Goal: Task Accomplishment & Management: Manage account settings

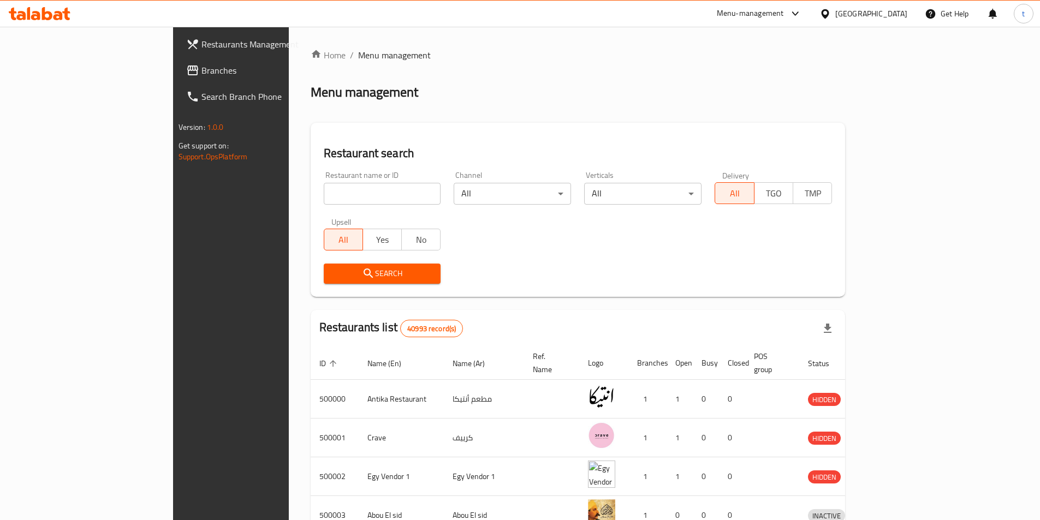
click at [201, 70] on span "Branches" at bounding box center [269, 70] width 136 height 13
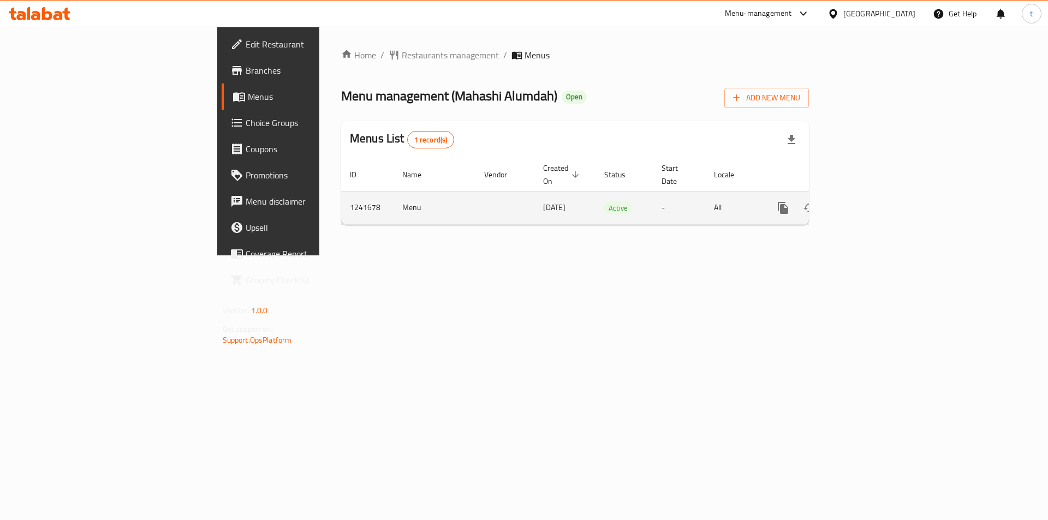
click at [868, 201] on icon "enhanced table" at bounding box center [861, 207] width 13 height 13
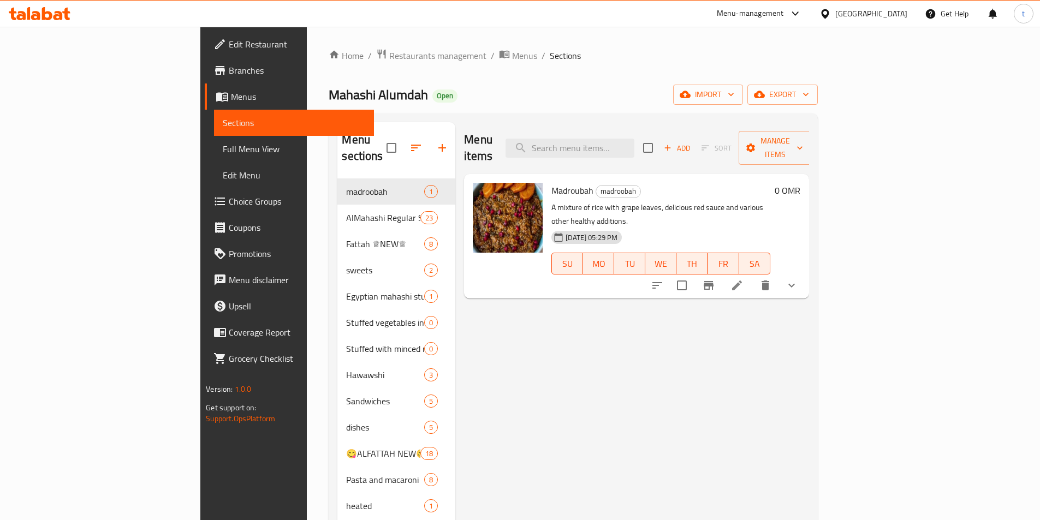
click at [223, 145] on span "Full Menu View" at bounding box center [294, 148] width 142 height 13
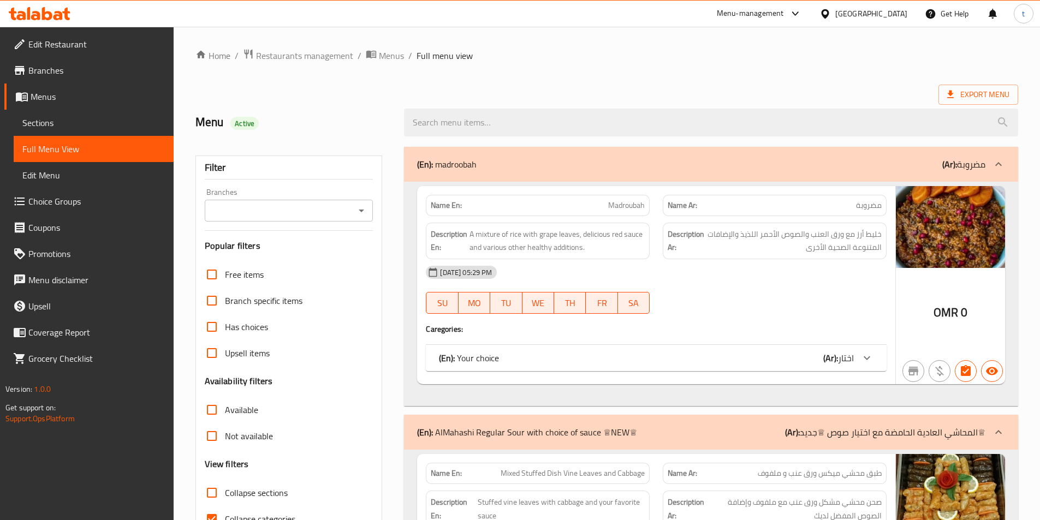
click at [102, 143] on span "Full Menu View" at bounding box center [93, 148] width 142 height 13
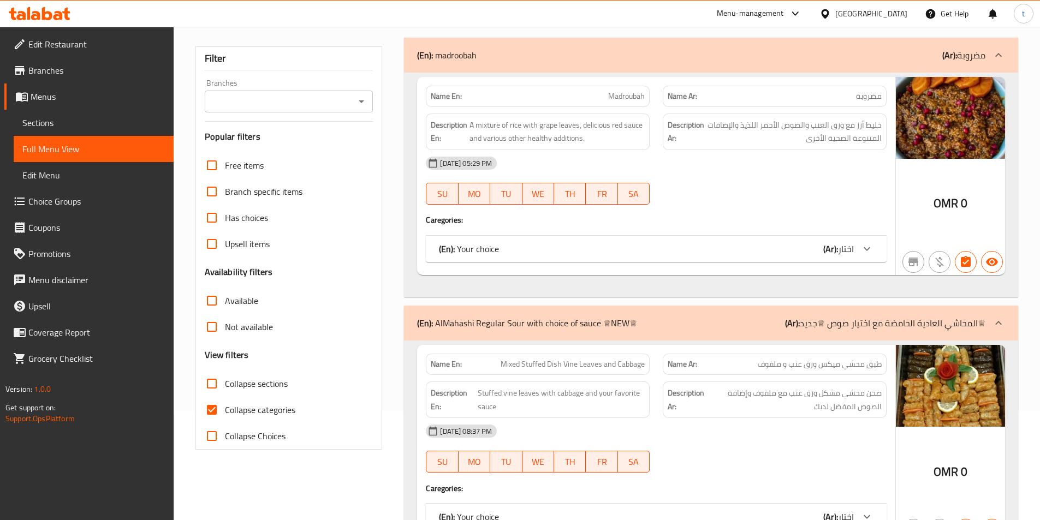
click at [215, 414] on input "Collapse categories" at bounding box center [212, 410] width 26 height 26
checkbox input "false"
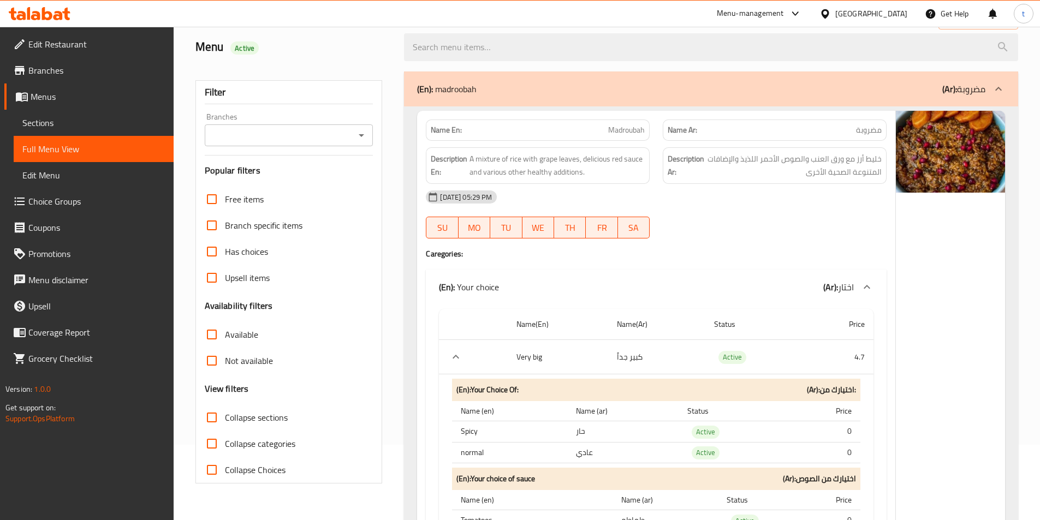
scroll to position [0, 0]
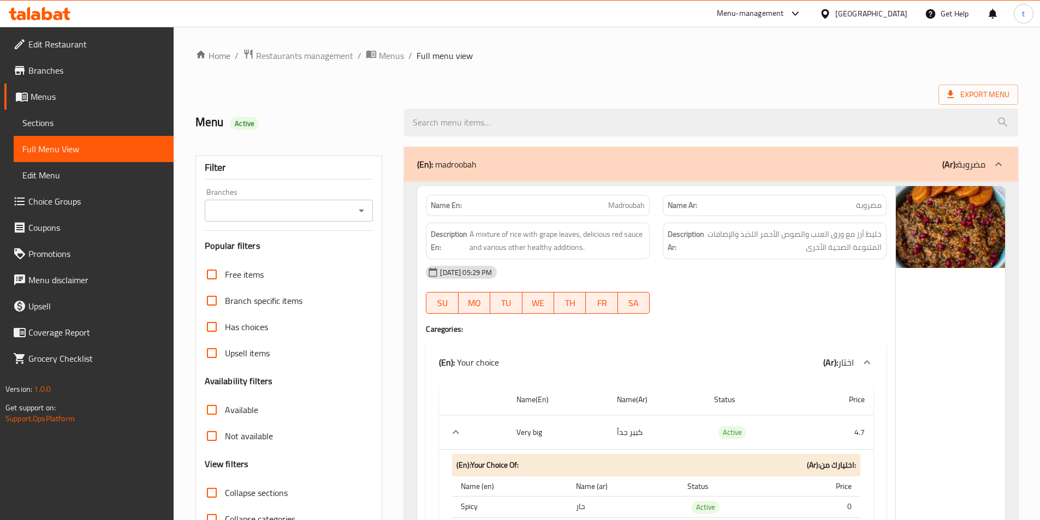
click at [96, 123] on span "Sections" at bounding box center [93, 122] width 142 height 13
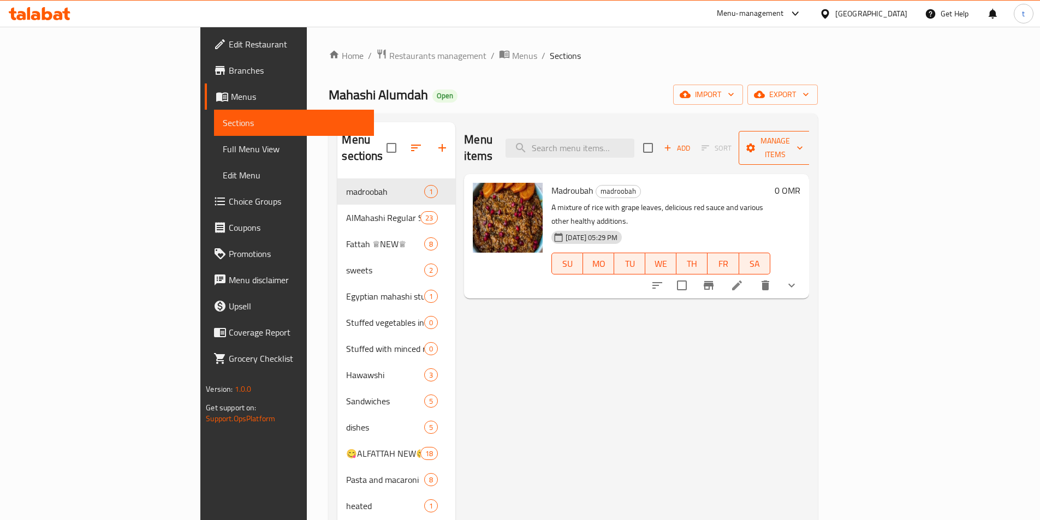
click at [803, 139] on span "Manage items" at bounding box center [775, 147] width 56 height 27
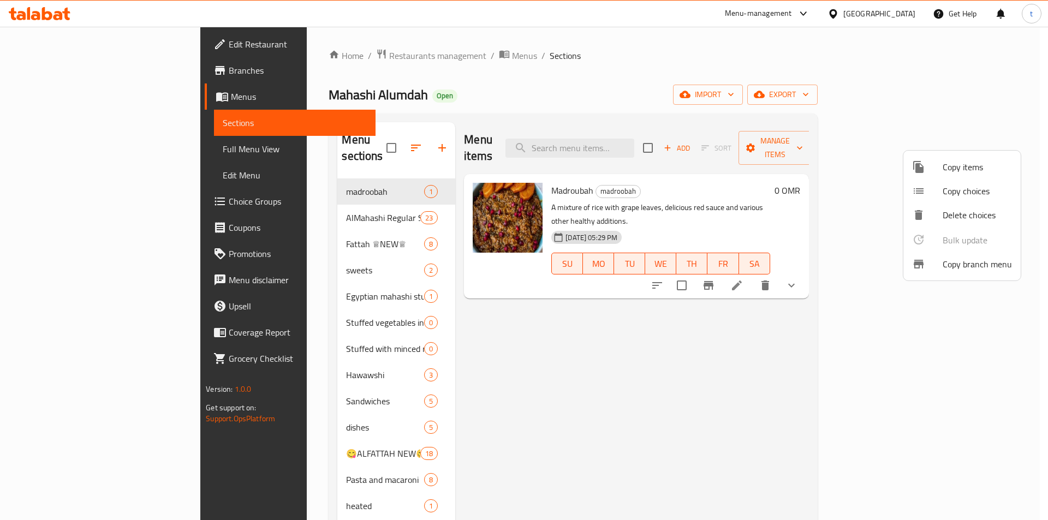
click at [969, 270] on span "Copy branch menu" at bounding box center [977, 264] width 69 height 13
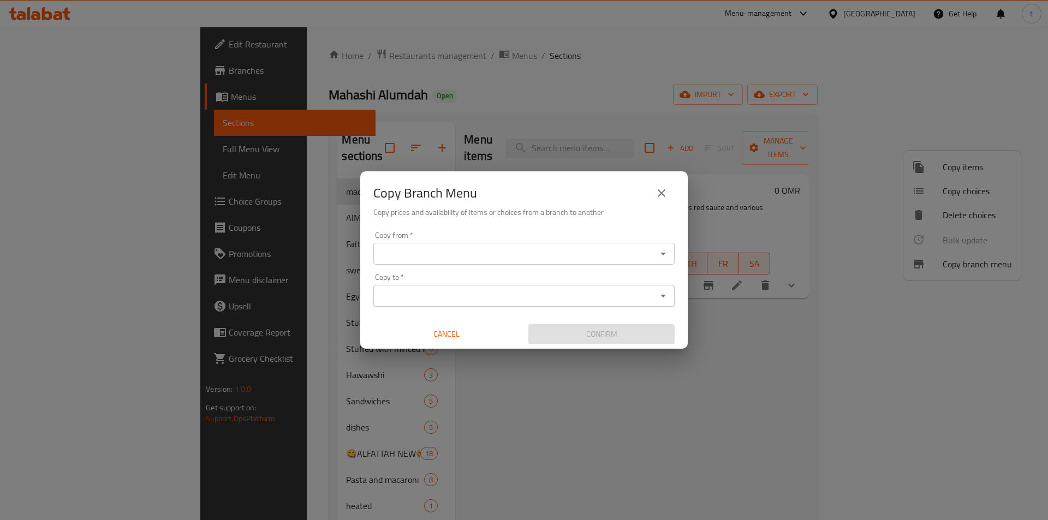
drag, startPoint x: 503, startPoint y: 255, endPoint x: 481, endPoint y: 252, distance: 21.5
click at [503, 255] on input "Copy from   *" at bounding box center [515, 253] width 277 height 15
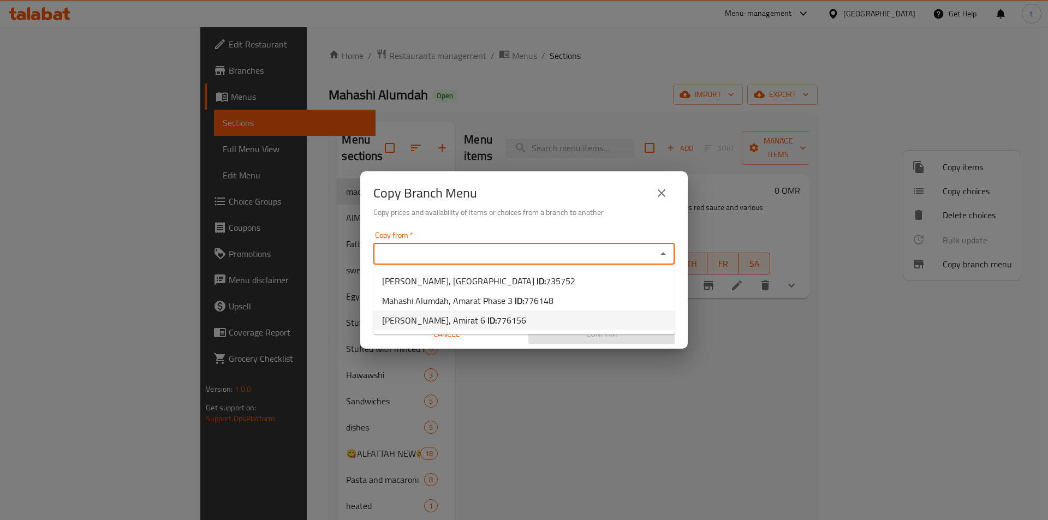
click at [493, 314] on b "ID:" at bounding box center [491, 320] width 9 height 16
type input "[PERSON_NAME], Amirat 6"
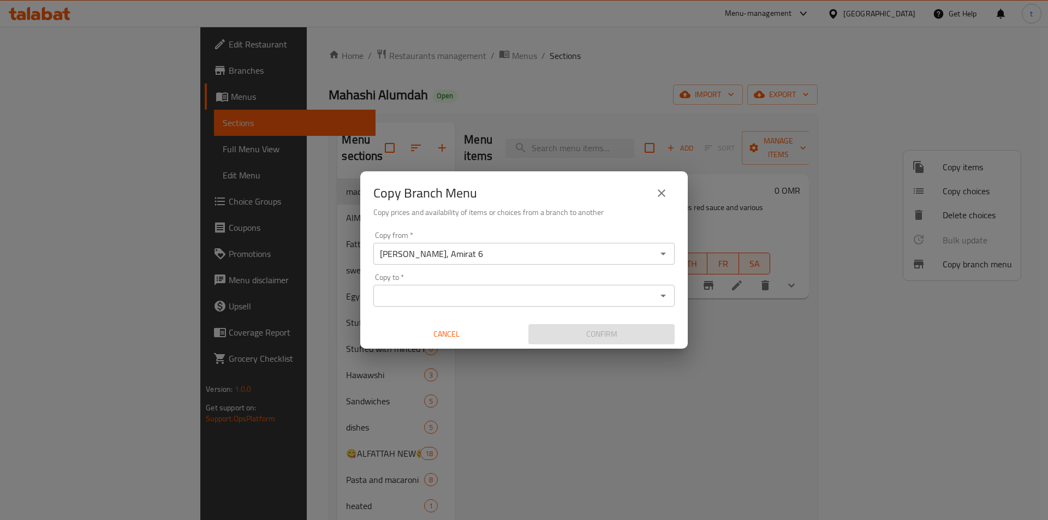
drag, startPoint x: 530, startPoint y: 300, endPoint x: 520, endPoint y: 298, distance: 9.5
click at [530, 300] on input "Copy to   *" at bounding box center [515, 295] width 277 height 15
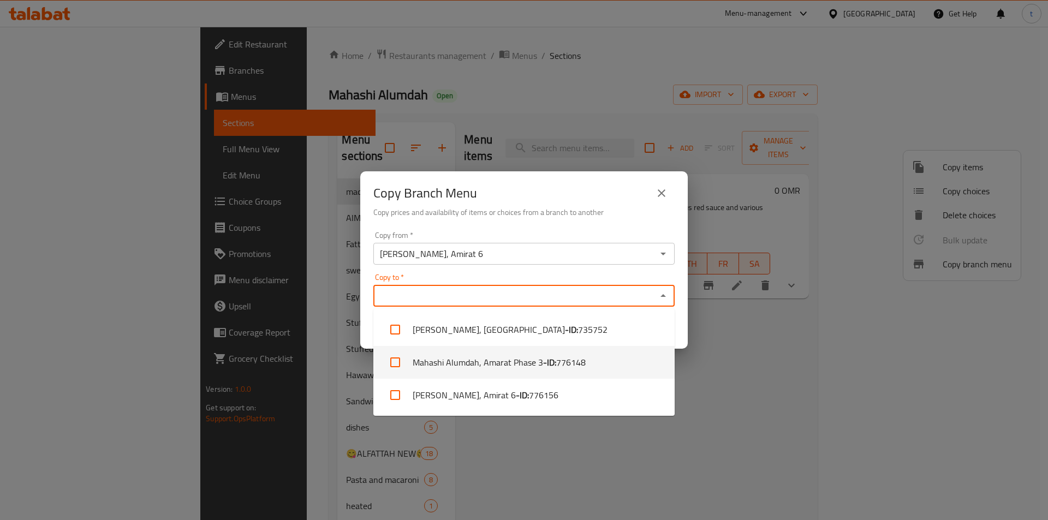
click at [551, 366] on b "- ID:" at bounding box center [549, 362] width 13 height 13
checkbox input "true"
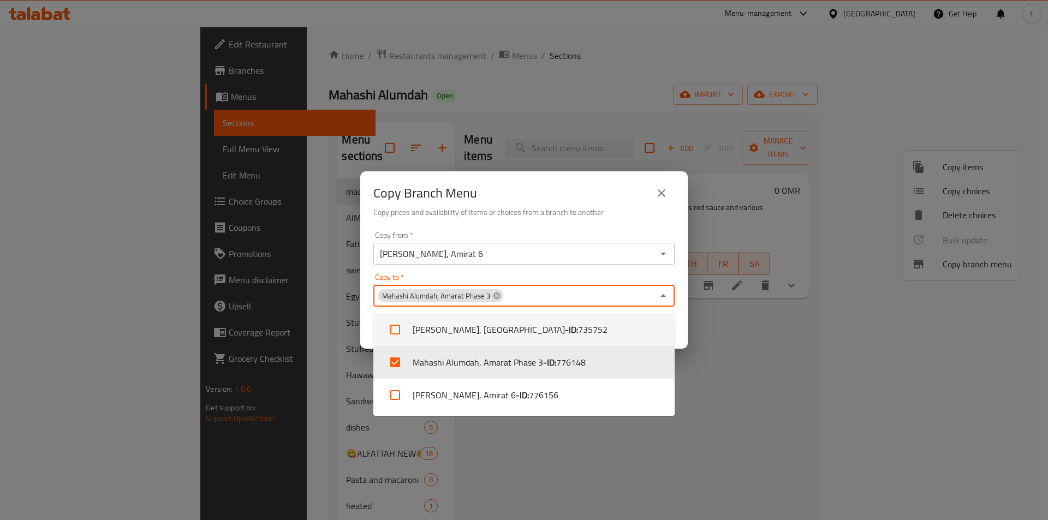
click at [550, 278] on div "Copy to   * Mahashi Alumdah, Amarat Phase 3 Copy to *" at bounding box center [523, 289] width 301 height 33
click at [585, 278] on div "Copy to   * Mahashi Alumdah, Amarat Phase 3 Copy to *" at bounding box center [523, 289] width 301 height 33
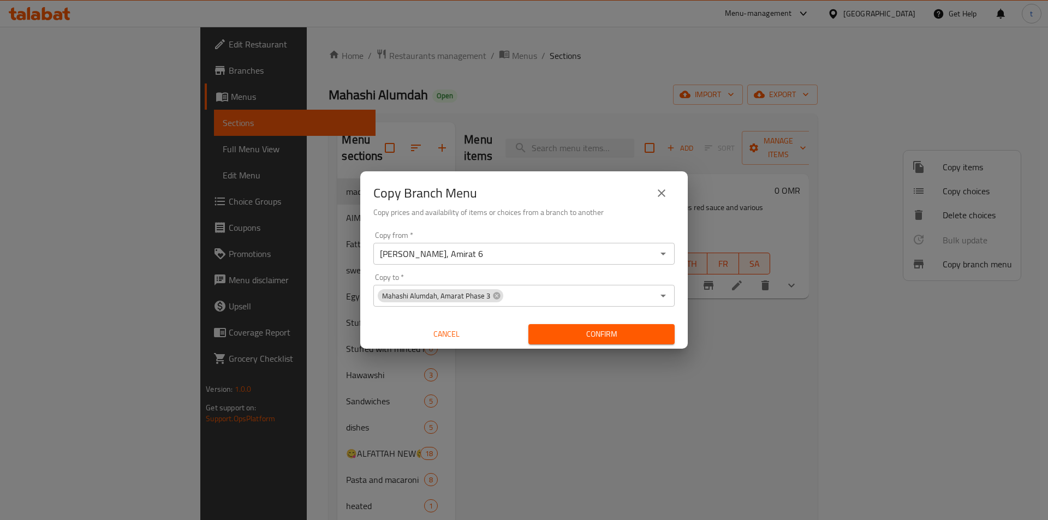
click at [561, 268] on div "Copy from   * [PERSON_NAME], Amirat 6 Copy from * Copy to   * Mahashi Alumdah, …" at bounding box center [524, 288] width 328 height 122
click at [535, 267] on div "Copy from   * [PERSON_NAME], Amirat 6 Copy from * Copy to   * Mahashi Alumdah, …" at bounding box center [524, 288] width 328 height 122
click at [551, 257] on input "[PERSON_NAME], Amirat 6" at bounding box center [515, 253] width 277 height 15
type input "[PERSON_NAME], Amirat 6"
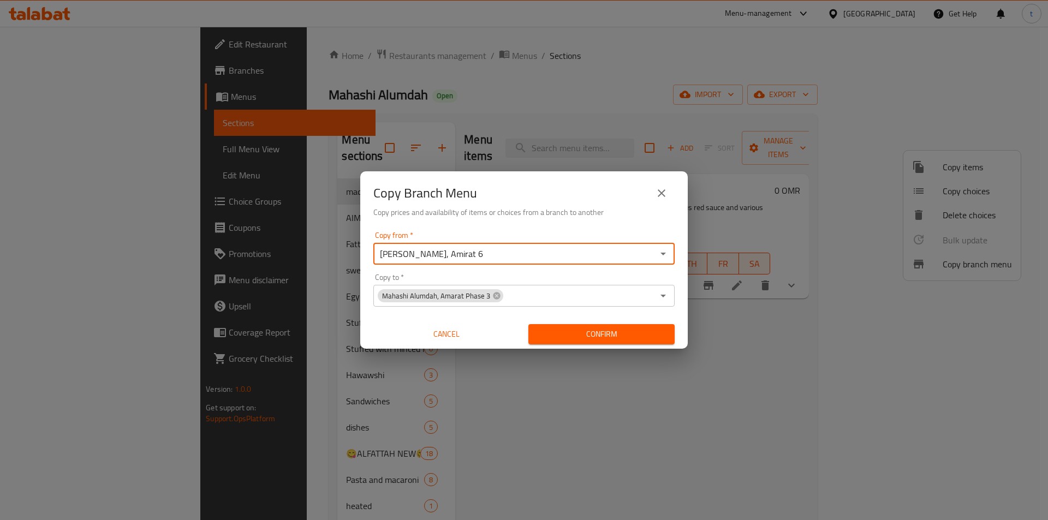
click at [535, 291] on input "Copy to   *" at bounding box center [578, 295] width 149 height 15
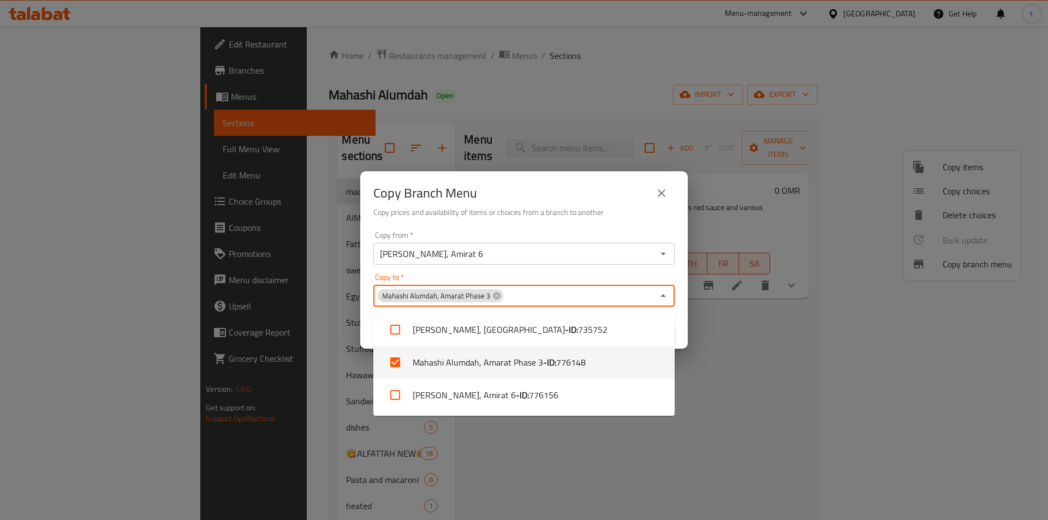
click at [492, 295] on icon at bounding box center [496, 295] width 9 height 9
checkbox input "false"
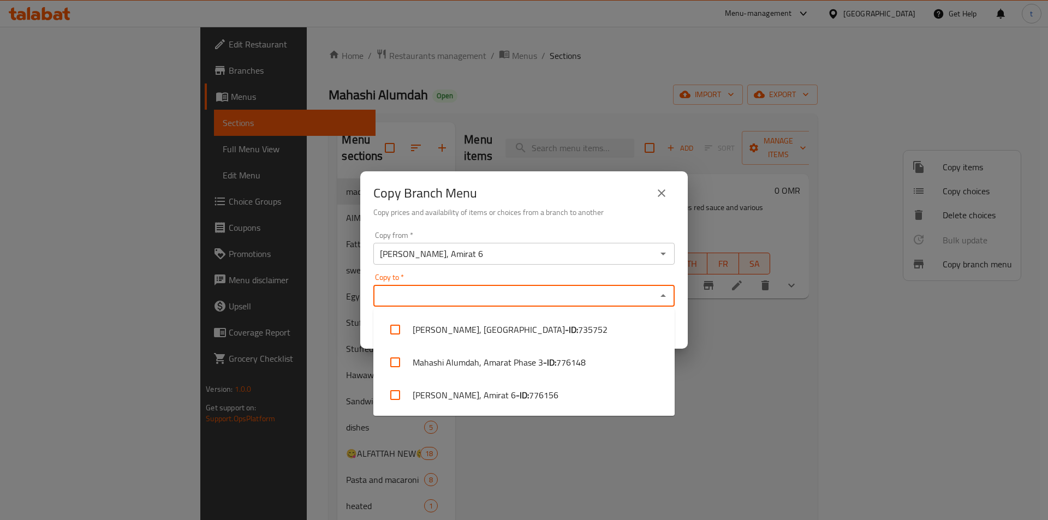
click at [501, 257] on input "[PERSON_NAME], Amirat 6" at bounding box center [515, 253] width 277 height 15
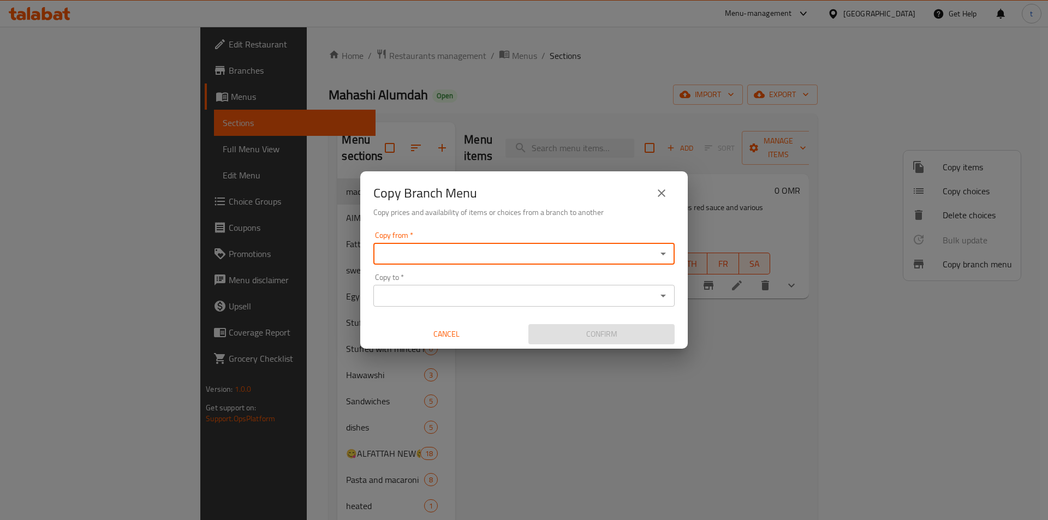
type input "[PERSON_NAME], Amirat 6"
click at [598, 254] on input "[PERSON_NAME], Amirat 6" at bounding box center [515, 253] width 277 height 15
click at [667, 258] on icon "Open" at bounding box center [663, 253] width 13 height 13
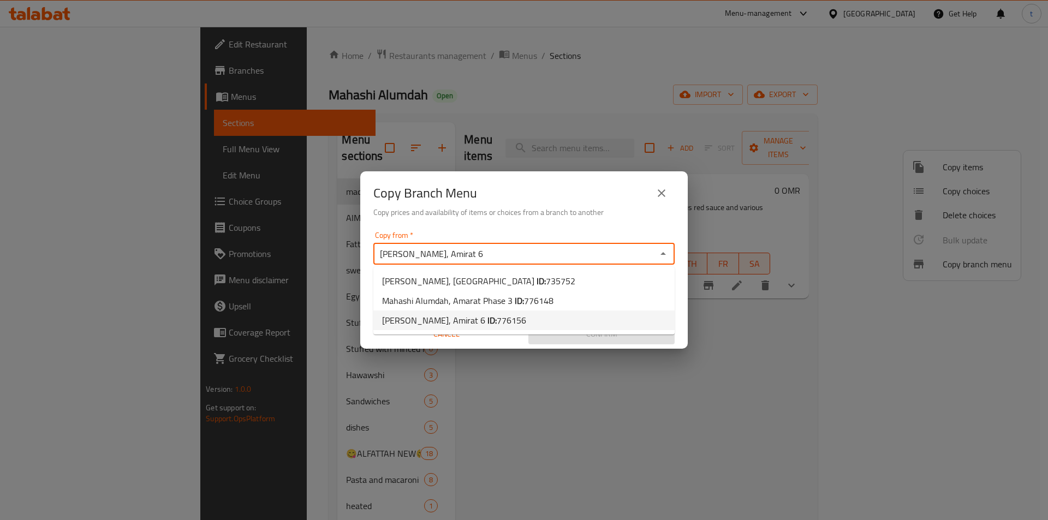
click at [531, 320] on li "[PERSON_NAME], Amirat 6 ID: 776156" at bounding box center [523, 321] width 301 height 20
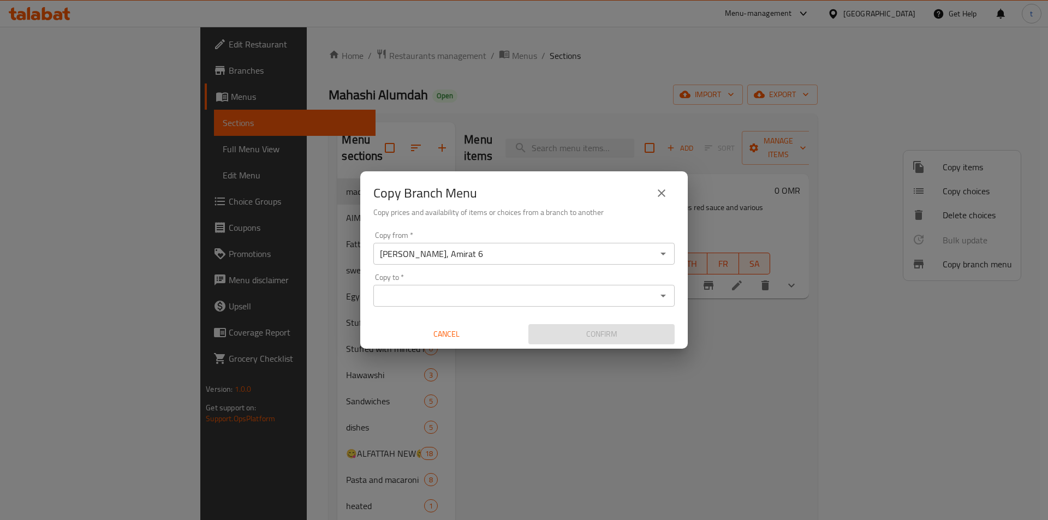
click at [663, 299] on icon "Open" at bounding box center [663, 295] width 13 height 13
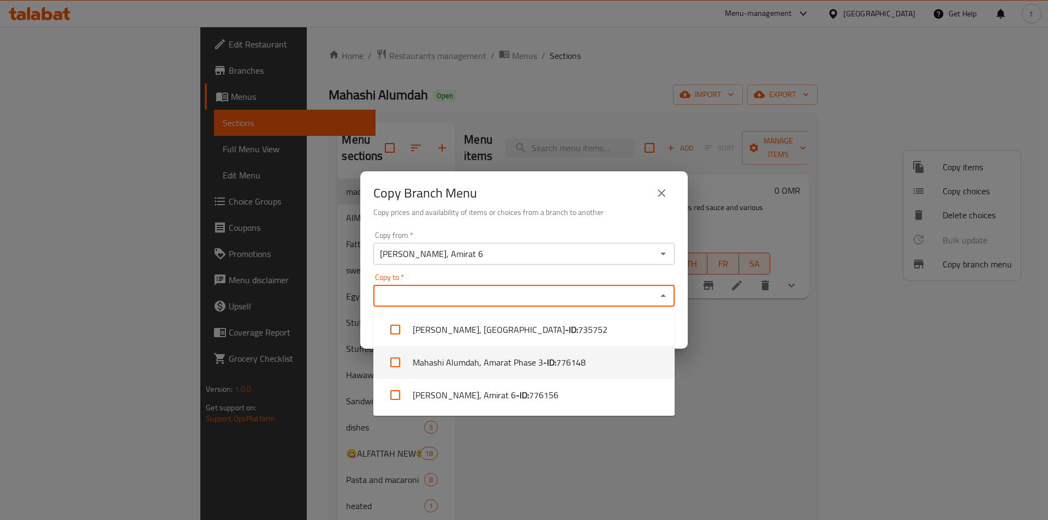
click at [545, 365] on b "- ID:" at bounding box center [549, 362] width 13 height 13
checkbox input "true"
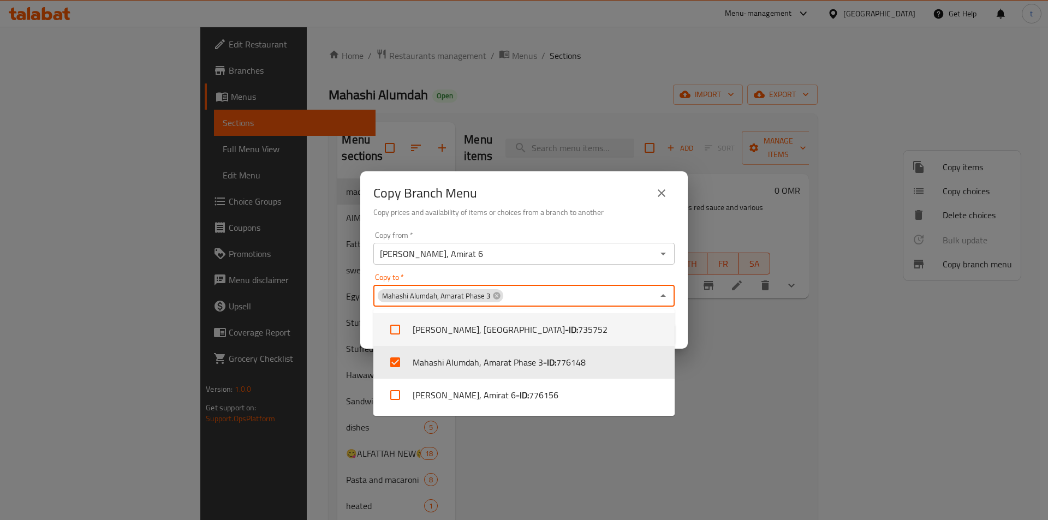
click at [549, 276] on div "Copy to   * Mahashi Alumdah, Amarat Phase 3 Copy to *" at bounding box center [523, 289] width 301 height 33
click at [550, 276] on div "Copy to   * Mahashi Alumdah, Amarat Phase 3 Copy to *" at bounding box center [523, 289] width 301 height 33
click at [548, 274] on div "Copy to   * Mahashi Alumdah, Amarat Phase 3 Copy to *" at bounding box center [523, 289] width 301 height 33
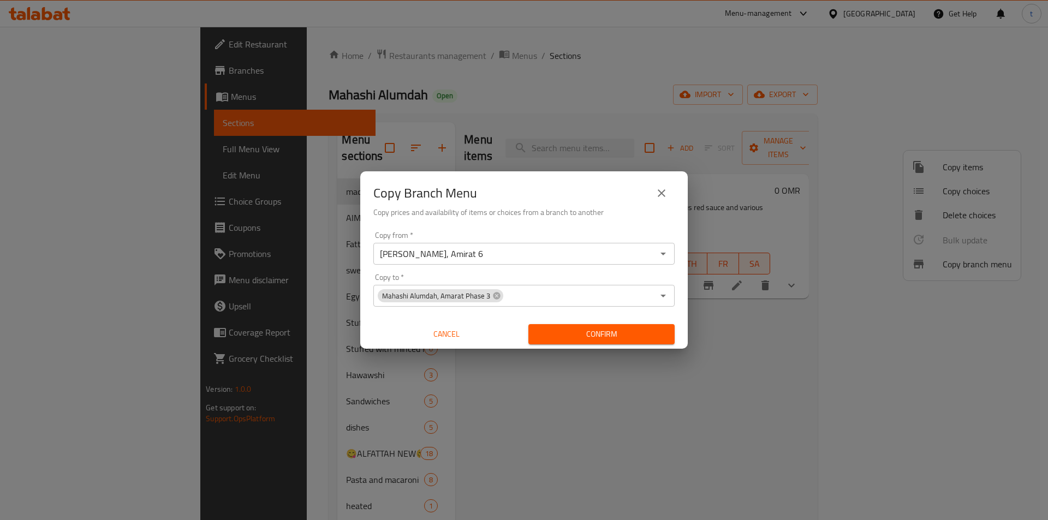
click at [520, 228] on div "Copy from   * [PERSON_NAME], Amirat 6 Copy from * Copy to   * Mahashi Alumdah, …" at bounding box center [524, 288] width 328 height 122
click at [579, 332] on span "Confirm" at bounding box center [601, 335] width 129 height 14
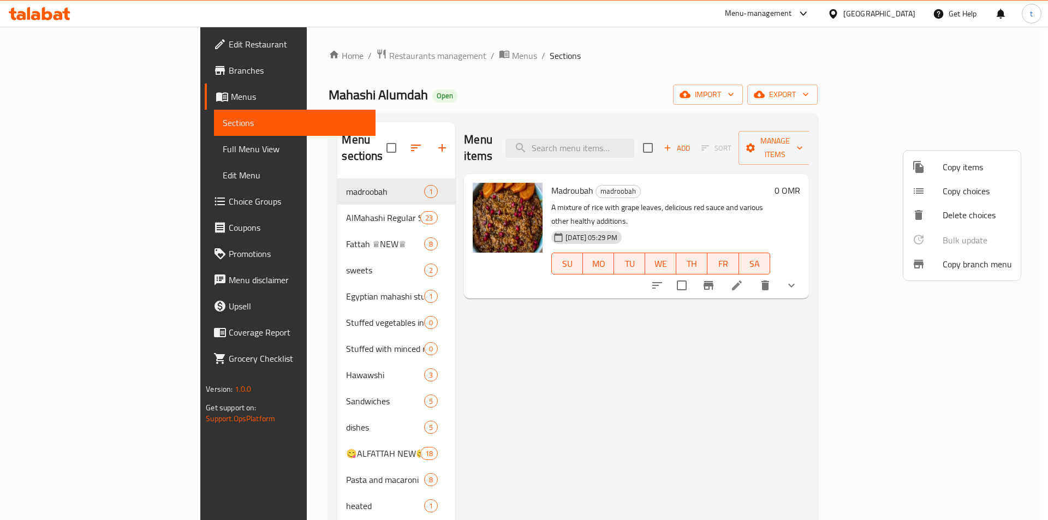
click at [83, 144] on div at bounding box center [524, 260] width 1048 height 520
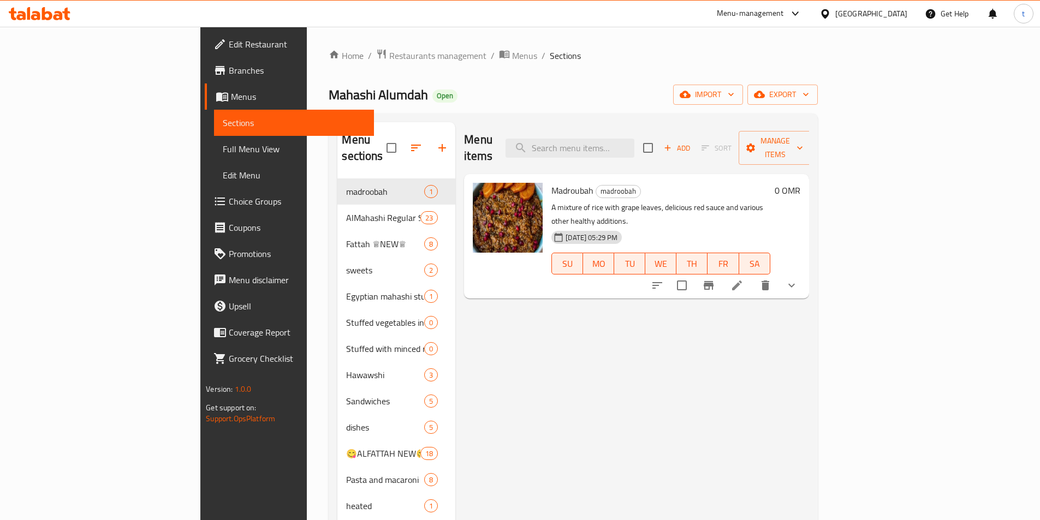
click at [223, 144] on span "Full Menu View" at bounding box center [294, 148] width 142 height 13
click at [223, 154] on span "Full Menu View" at bounding box center [294, 148] width 142 height 13
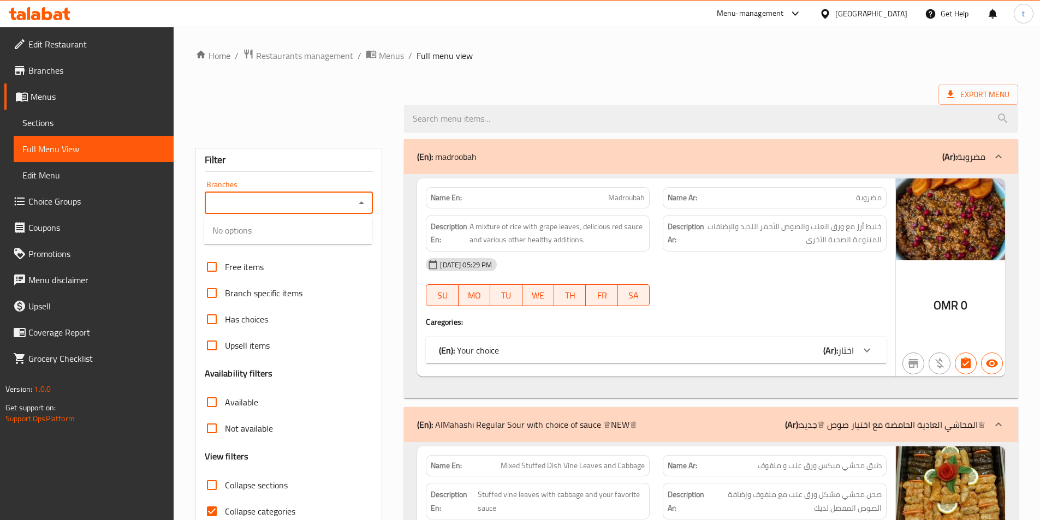
click at [349, 205] on input "Branches" at bounding box center [280, 202] width 144 height 15
click at [363, 200] on icon "Close" at bounding box center [361, 203] width 13 height 13
click at [364, 206] on icon "Open" at bounding box center [361, 203] width 13 height 13
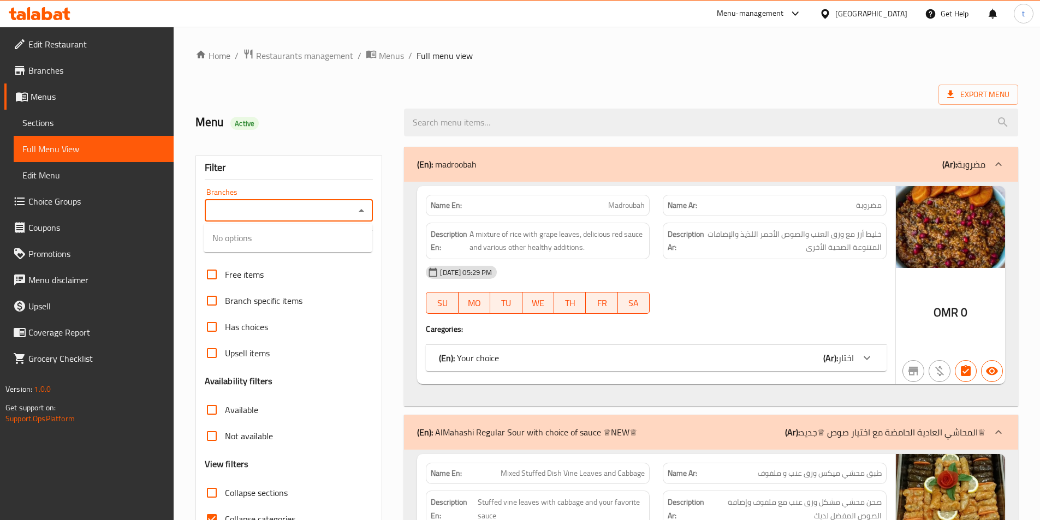
click at [323, 202] on div "Branches" at bounding box center [289, 211] width 169 height 22
click at [316, 284] on span "Mahashi Alumdah, Amarat Phase 3" at bounding box center [277, 290] width 130 height 13
type input "Mahashi Alumdah, Amarat Phase 3"
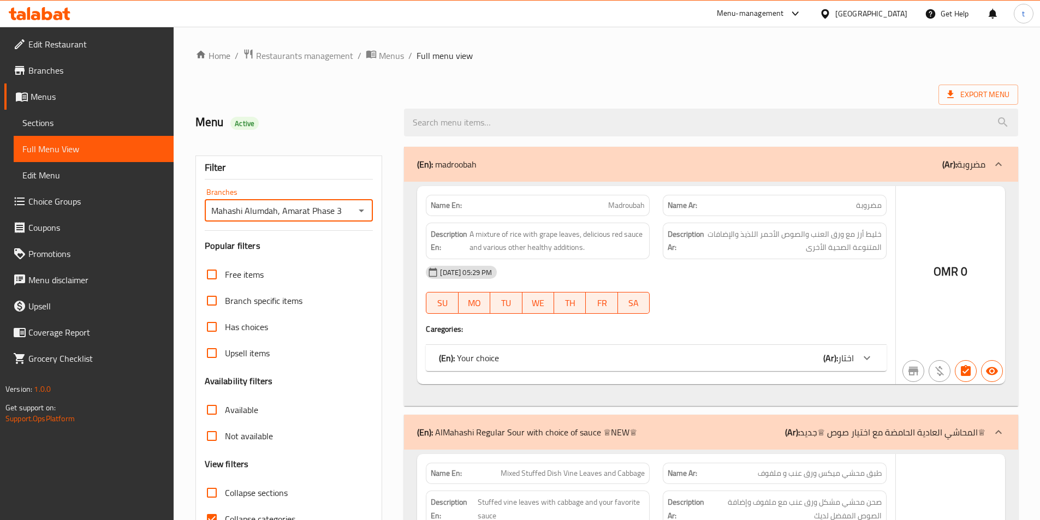
click at [980, 91] on div at bounding box center [520, 260] width 1040 height 520
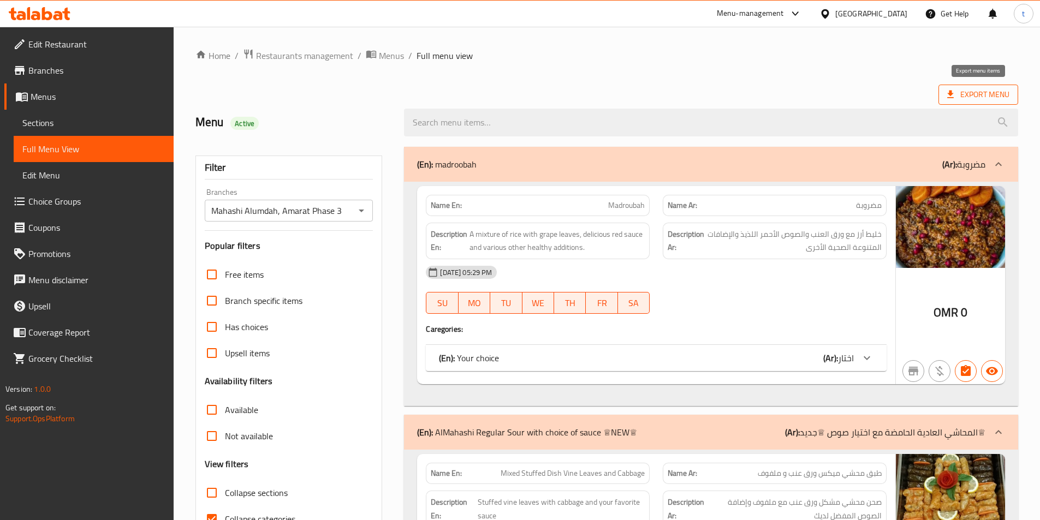
click at [947, 89] on icon at bounding box center [950, 94] width 11 height 11
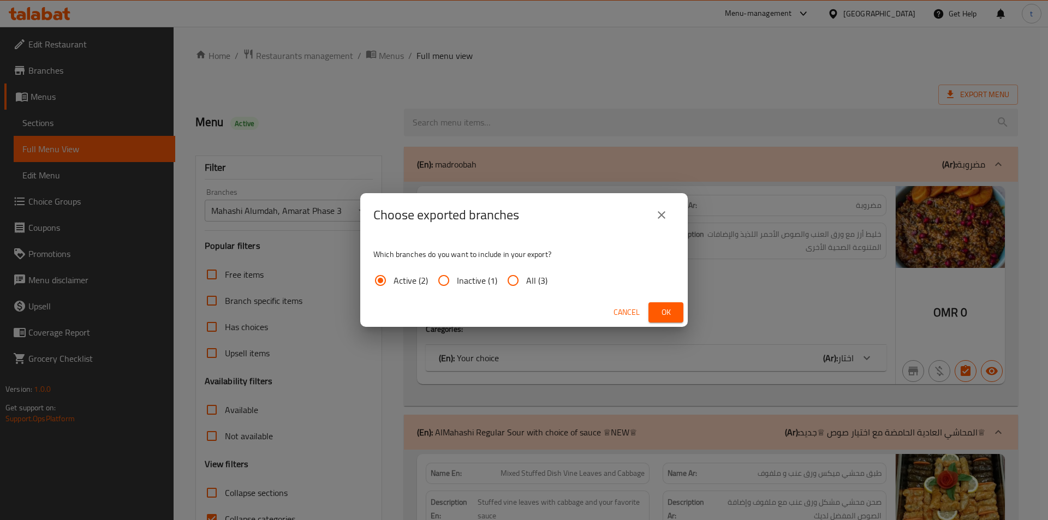
click at [517, 280] on input "All (3)" at bounding box center [513, 280] width 26 height 26
radio input "true"
click at [673, 317] on span "Ok" at bounding box center [665, 313] width 17 height 14
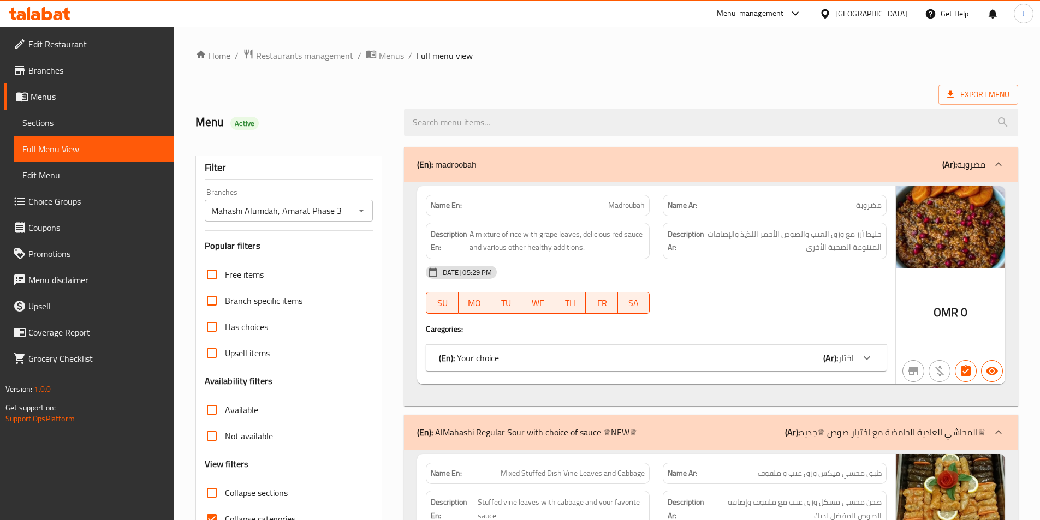
drag, startPoint x: 725, startPoint y: 65, endPoint x: 740, endPoint y: 88, distance: 27.6
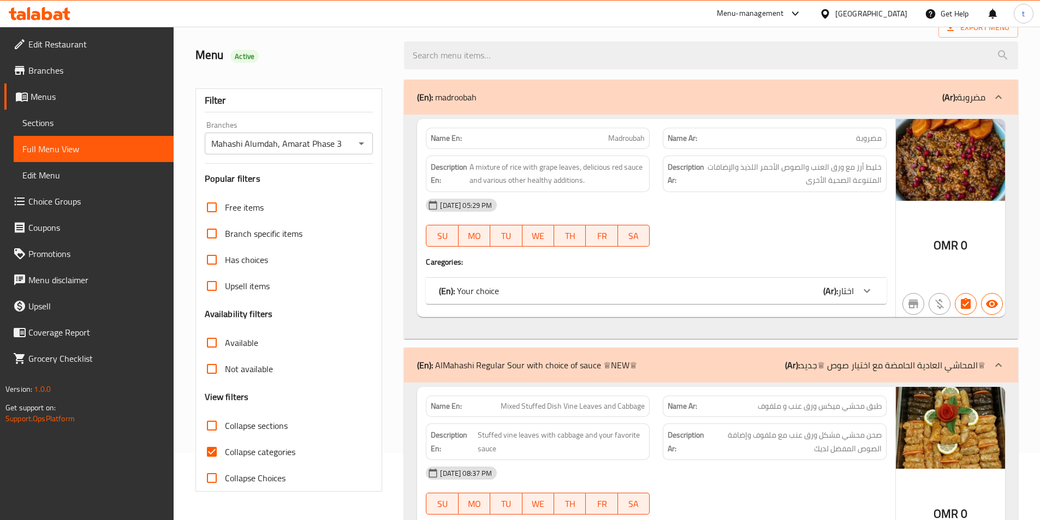
scroll to position [55, 0]
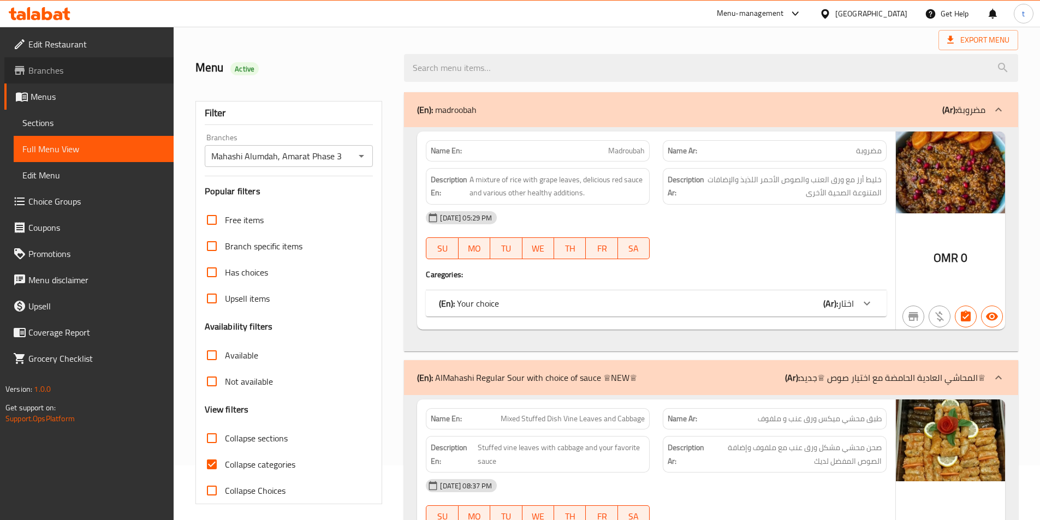
click at [57, 64] on span "Branches" at bounding box center [96, 70] width 136 height 13
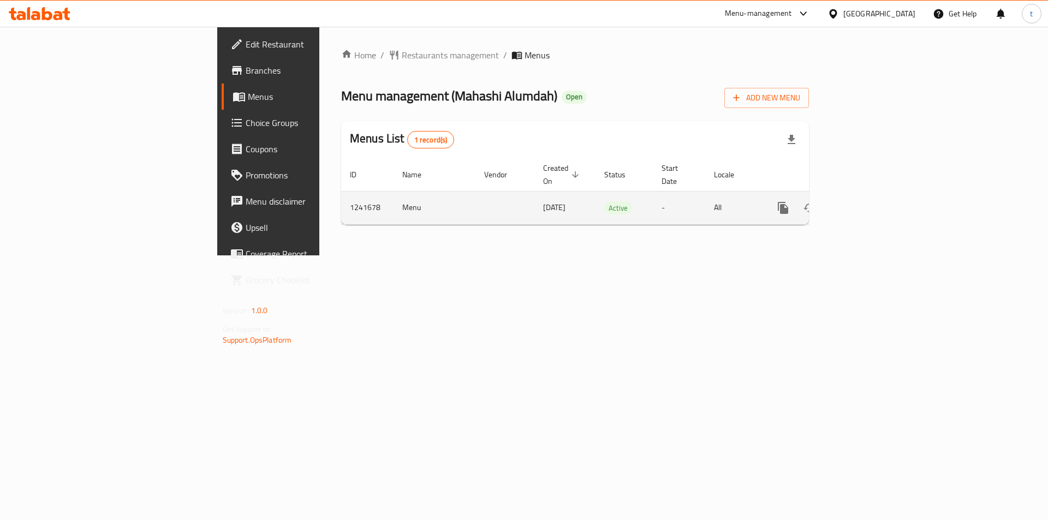
click at [868, 201] on icon "enhanced table" at bounding box center [861, 207] width 13 height 13
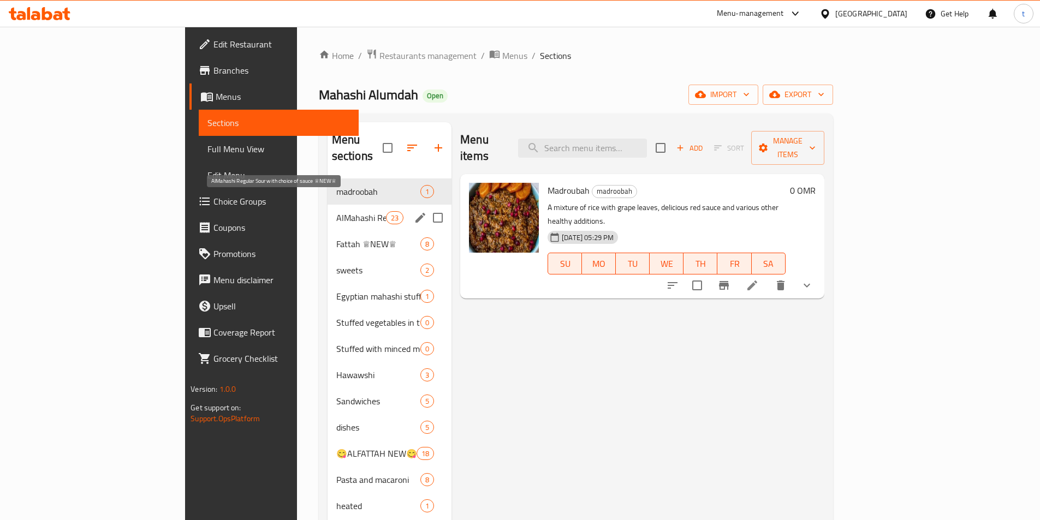
click at [336, 211] on span "AlMahashi Regular Sour with choice of sauce ♕NEW♕" at bounding box center [361, 217] width 50 height 13
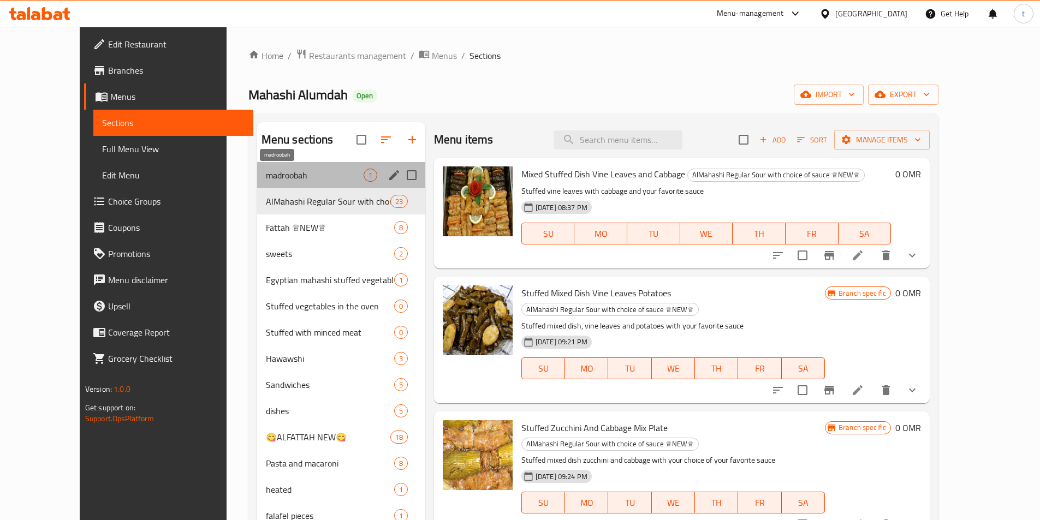
click at [288, 179] on span "madroobah" at bounding box center [315, 175] width 98 height 13
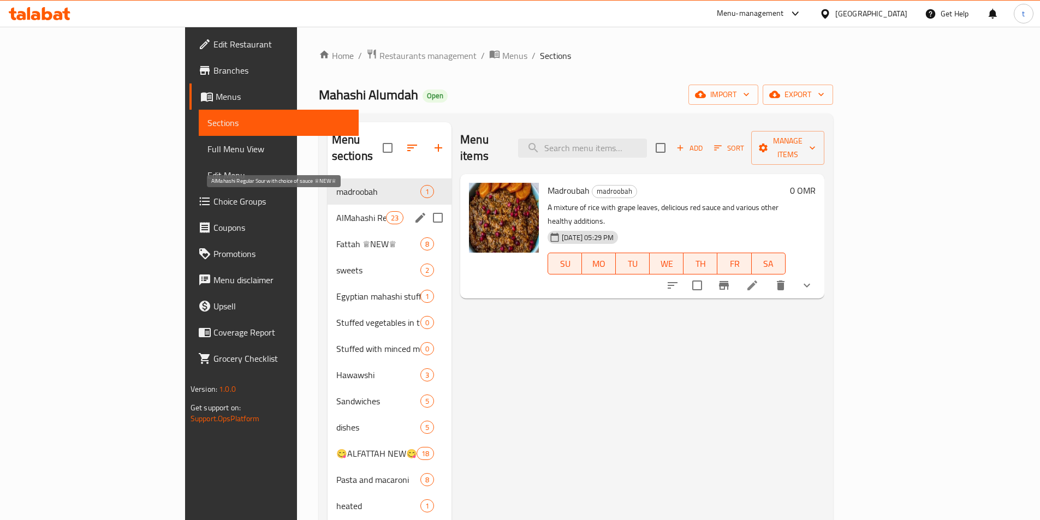
click at [336, 211] on span "AlMahashi Regular Sour with choice of sauce ♕NEW♕" at bounding box center [361, 217] width 50 height 13
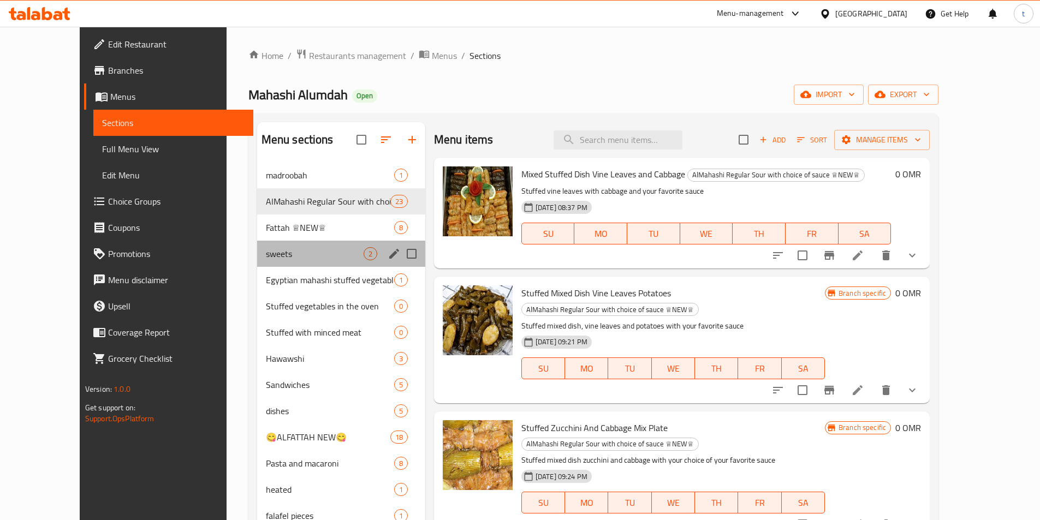
click at [282, 241] on div "sweets 2" at bounding box center [341, 254] width 168 height 26
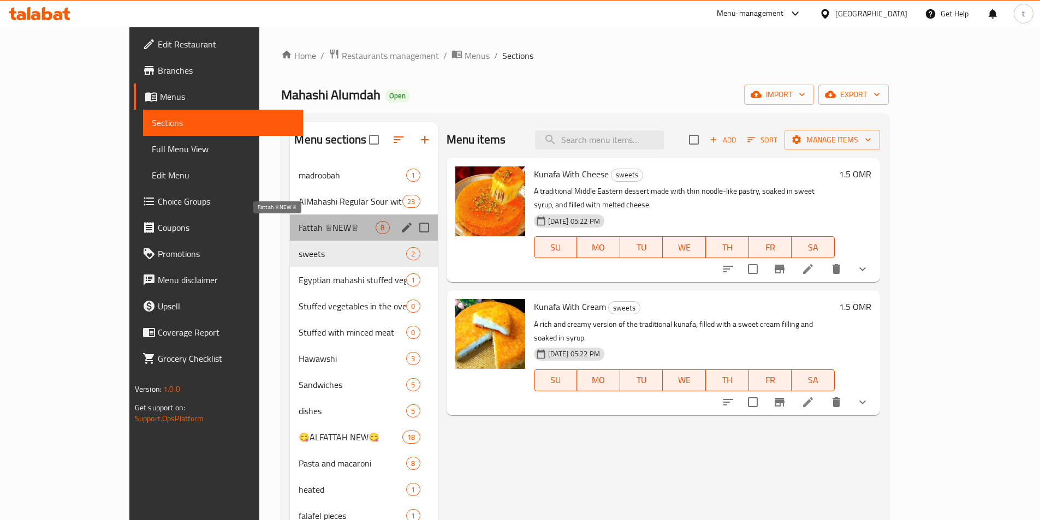
click at [299, 230] on span "Fattah ♕NEW♕" at bounding box center [337, 227] width 77 height 13
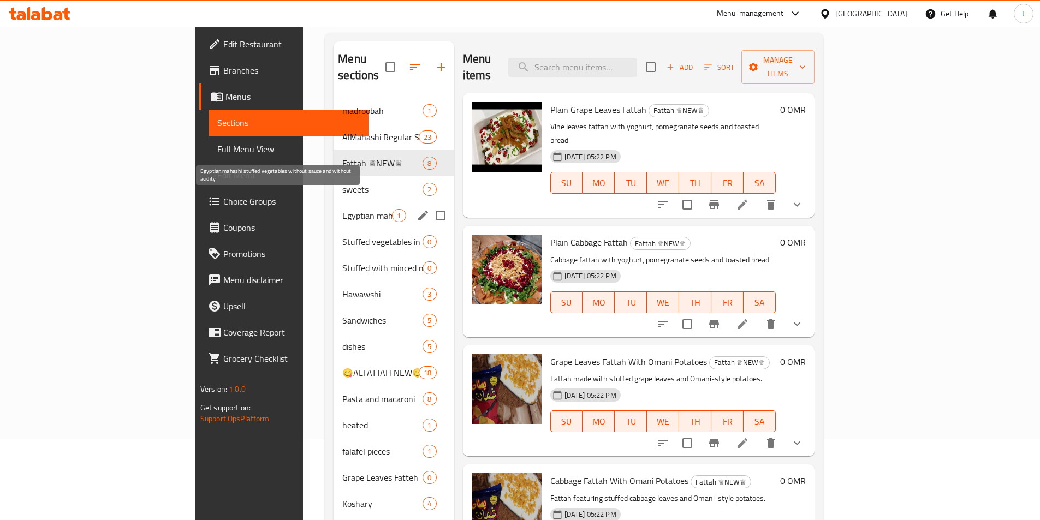
scroll to position [153, 0]
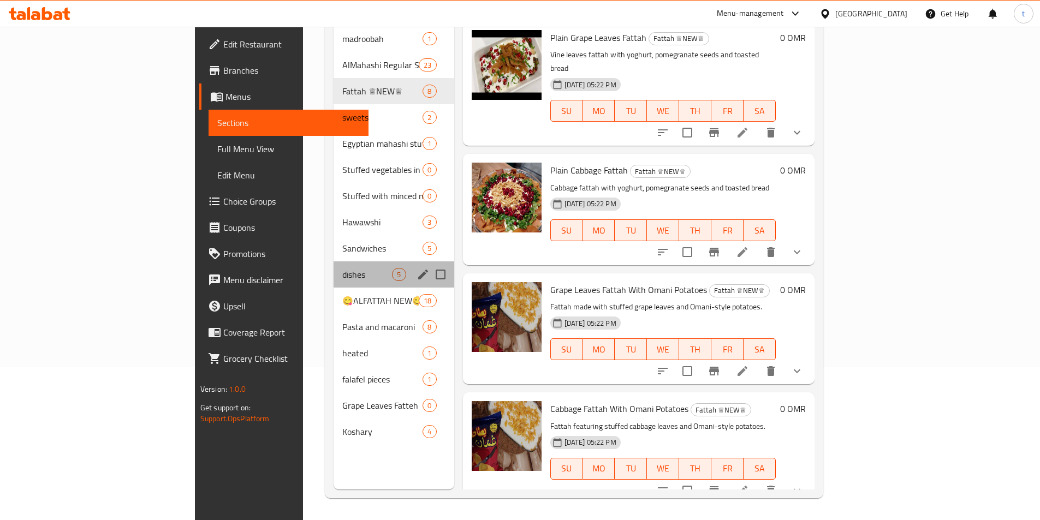
click at [334, 266] on div "dishes 5" at bounding box center [394, 274] width 120 height 26
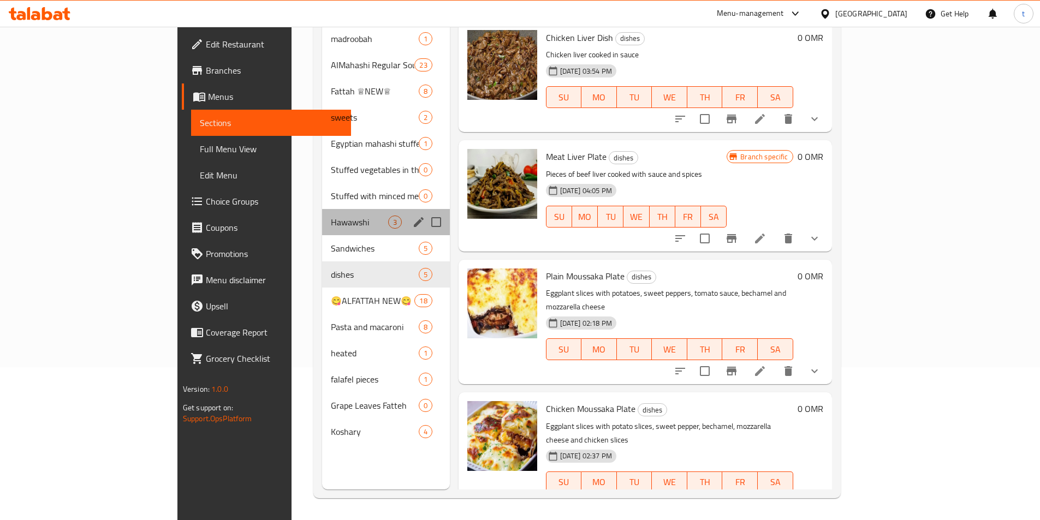
click at [322, 217] on div "Hawawshi 3" at bounding box center [385, 222] width 127 height 26
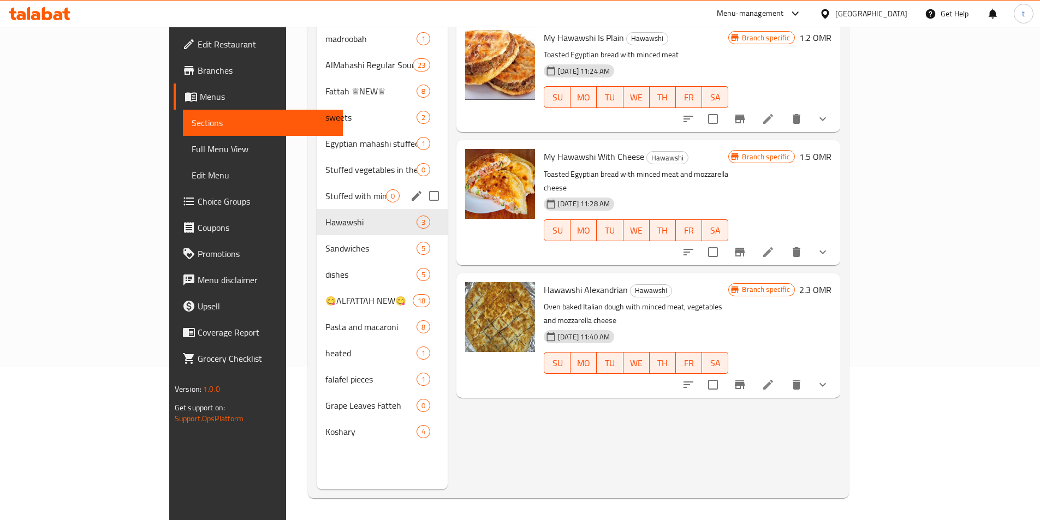
click at [317, 190] on div "Stuffed with minced meat 0" at bounding box center [382, 196] width 131 height 26
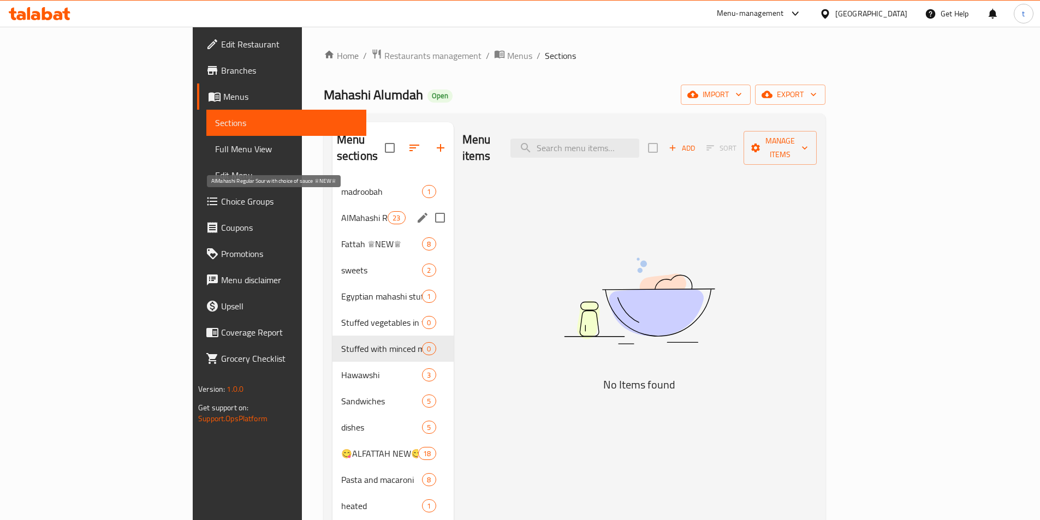
click at [341, 211] on span "AlMahashi Regular Sour with choice of sauce ♕NEW♕" at bounding box center [364, 217] width 46 height 13
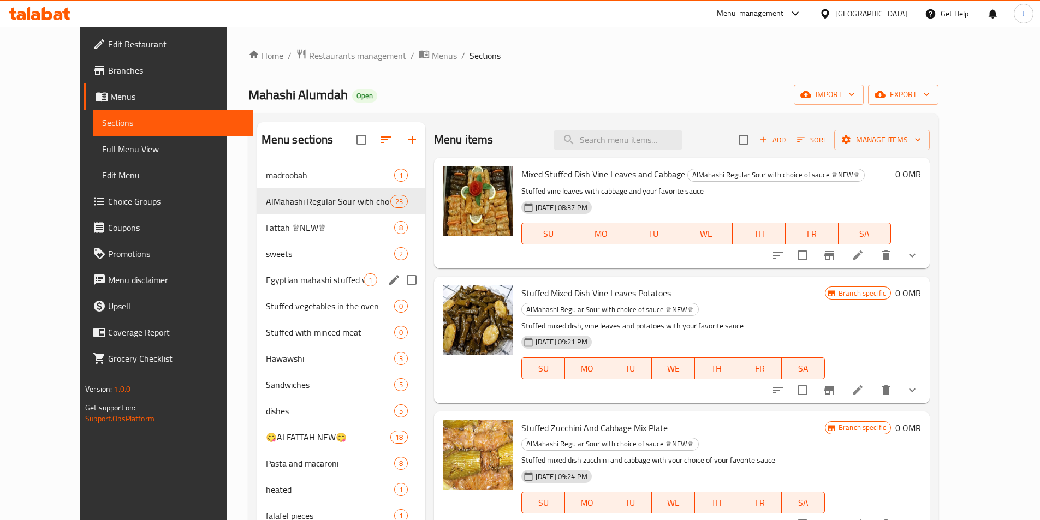
click at [267, 274] on span "Egyptian mahashi stuffed vegetables without sauce and without acidity" at bounding box center [315, 279] width 98 height 13
